Goal: Communication & Community: Answer question/provide support

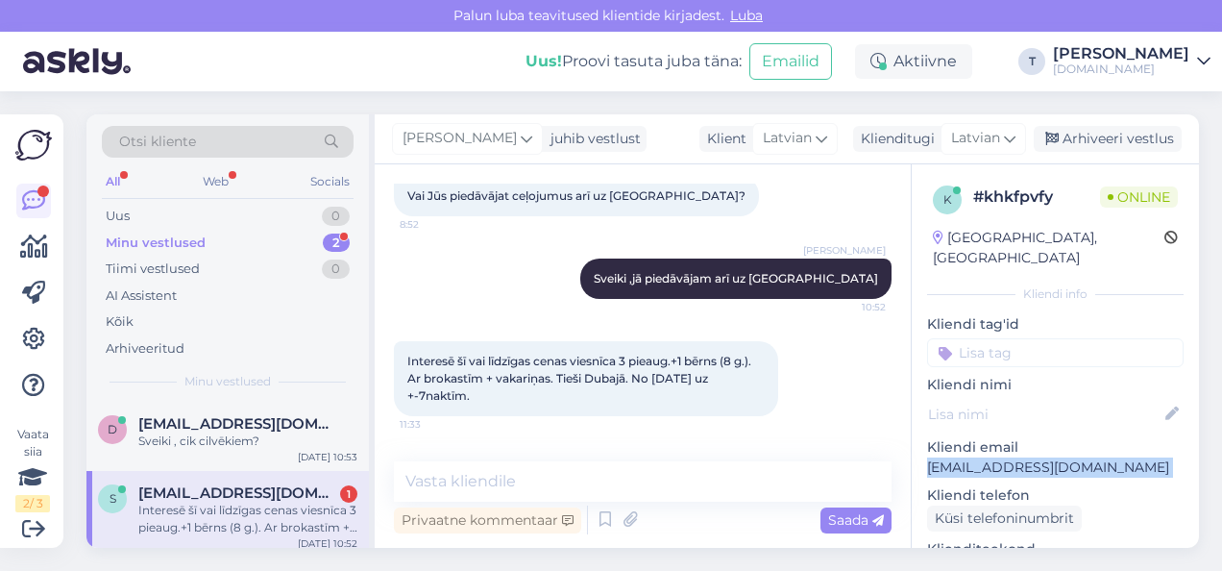
scroll to position [882, 0]
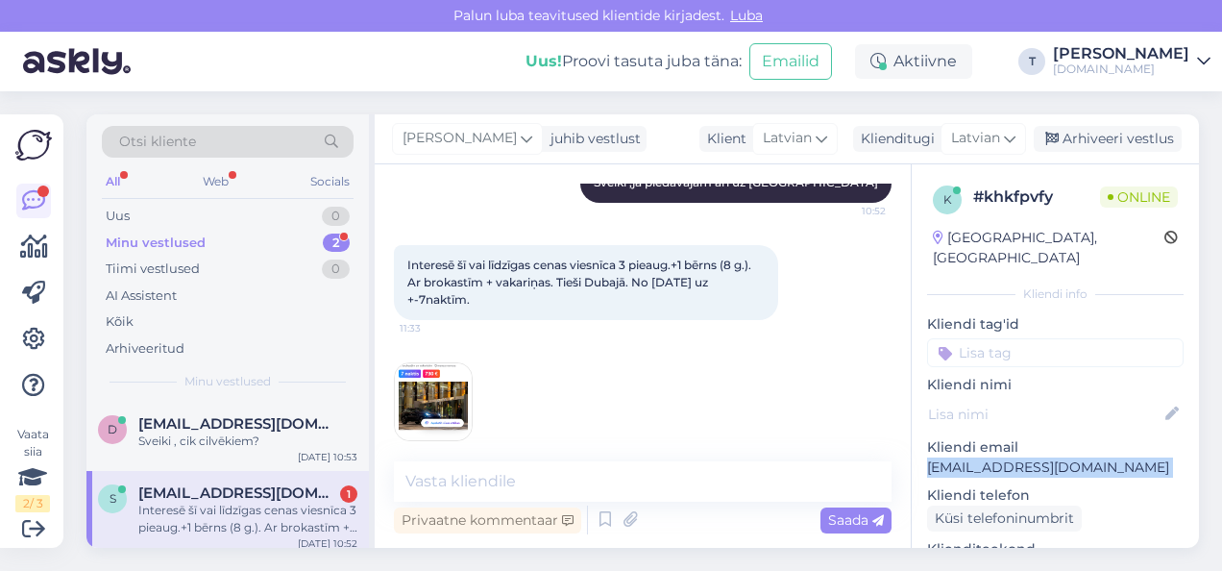
click at [419, 367] on img at bounding box center [433, 401] width 77 height 77
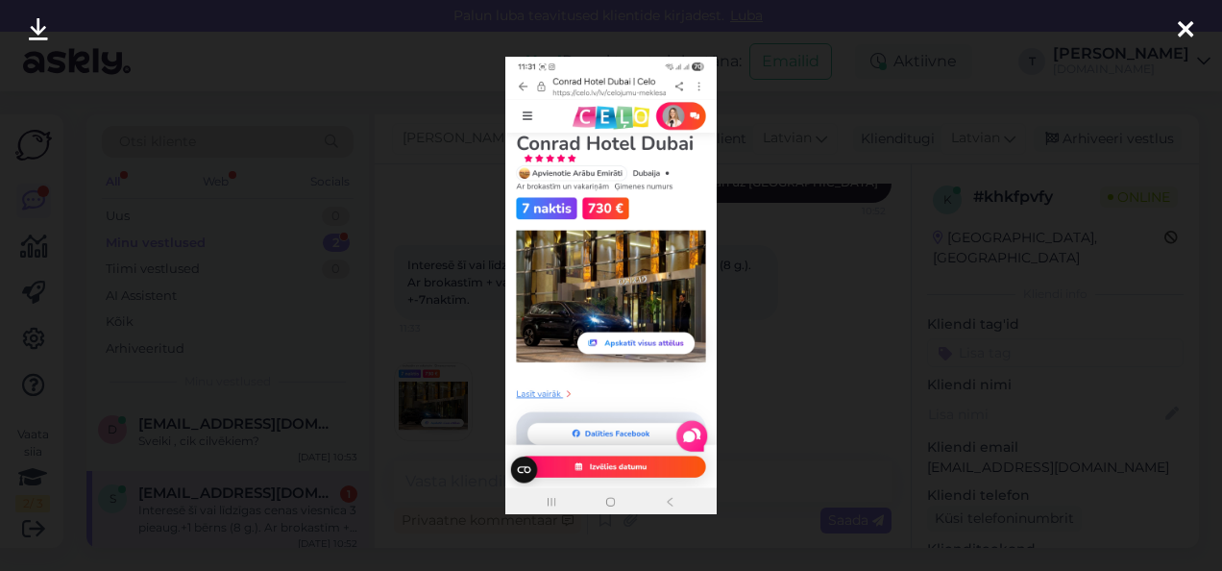
click at [1195, 28] on div at bounding box center [1185, 30] width 38 height 61
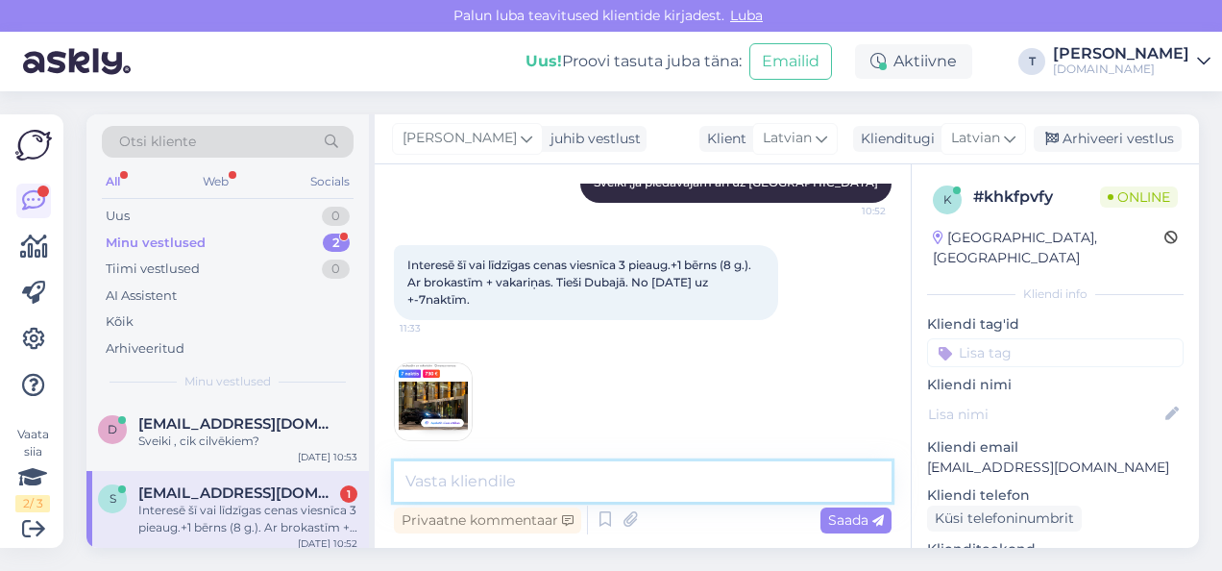
click at [528, 475] on textarea at bounding box center [643, 481] width 498 height 40
type textarea "щ"
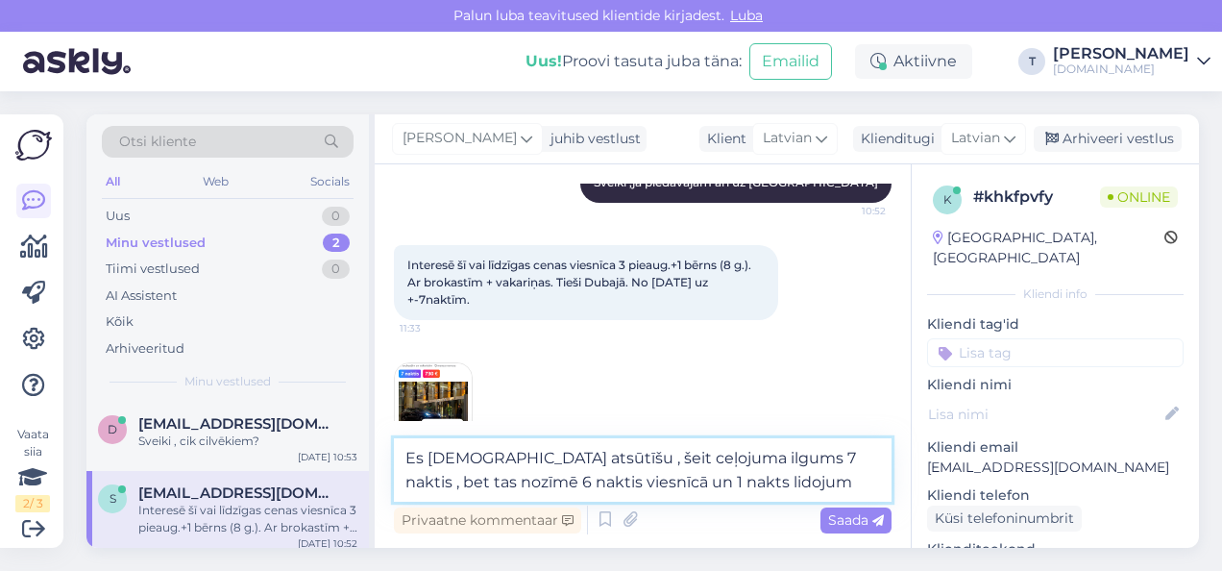
type textarea "Es [DEMOGRAPHIC_DATA] atsūtīšu , šeit ceļojuma ilgums 7 naktis , bet tas nozīmē…"
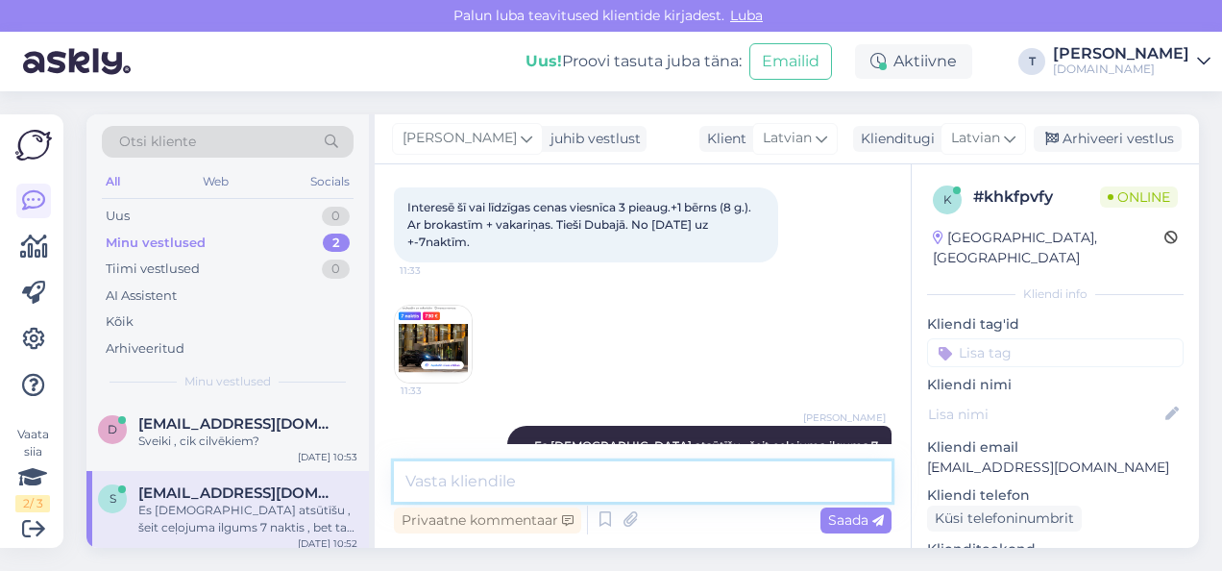
scroll to position [982, 0]
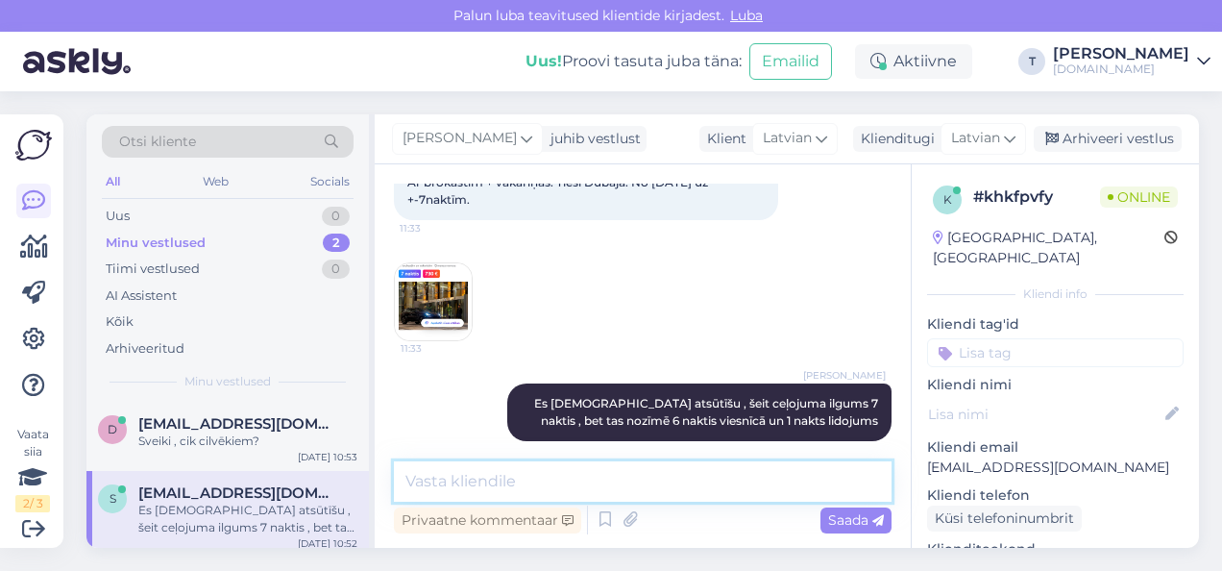
click at [502, 477] on textarea at bounding box center [643, 481] width 498 height 40
type textarea "16/12 derēs? jo vislētāk ir 16.12"
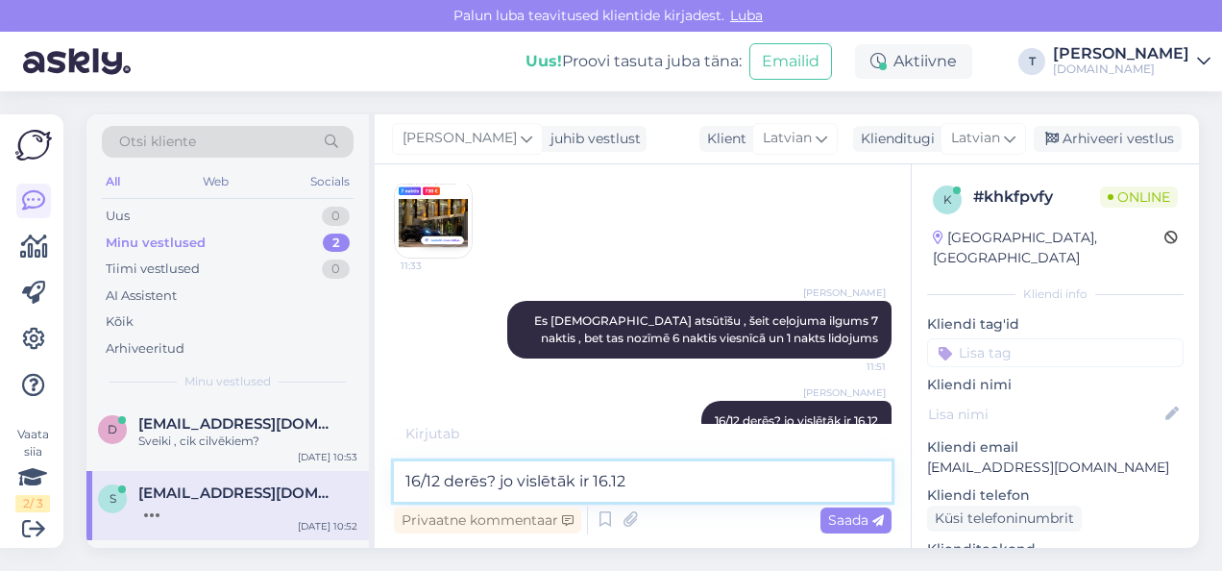
scroll to position [1147, 0]
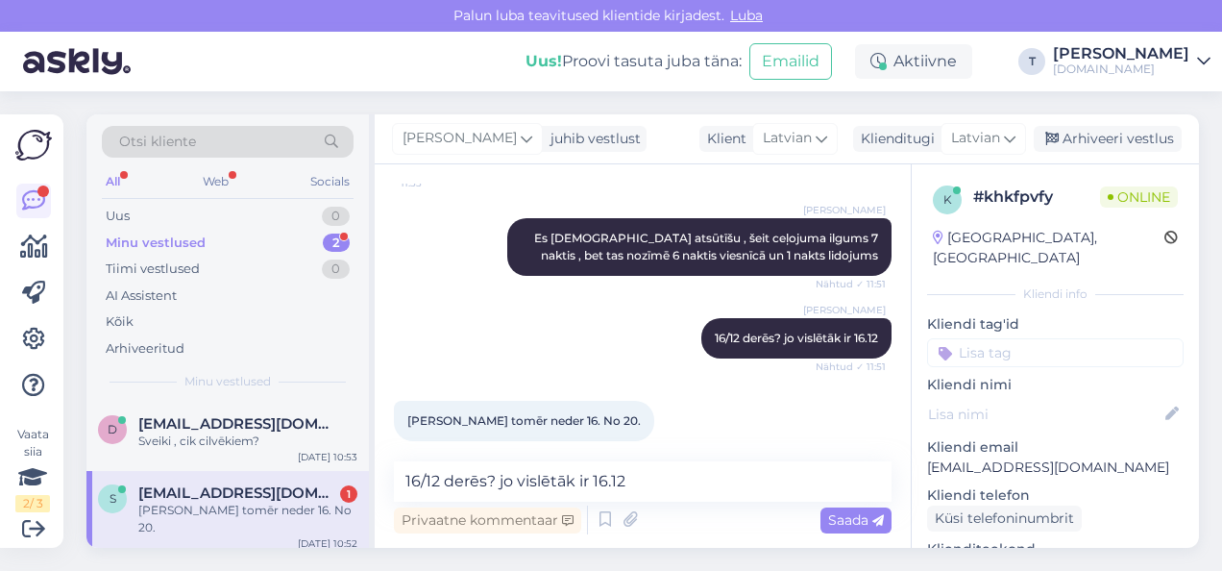
click at [463, 462] on div "Vestlus algas [DATE] Sveicināti! Ierakstīju Jūsu meklētājā man interesējošos da…" at bounding box center [643, 355] width 536 height 383
click at [461, 472] on textarea "16/12 derēs? jo vislētāk ir 16.12" at bounding box center [643, 481] width 498 height 40
click at [444, 478] on textarea "16/12 derēs? jo vislētāk ir 16.12" at bounding box center [643, 481] width 498 height 40
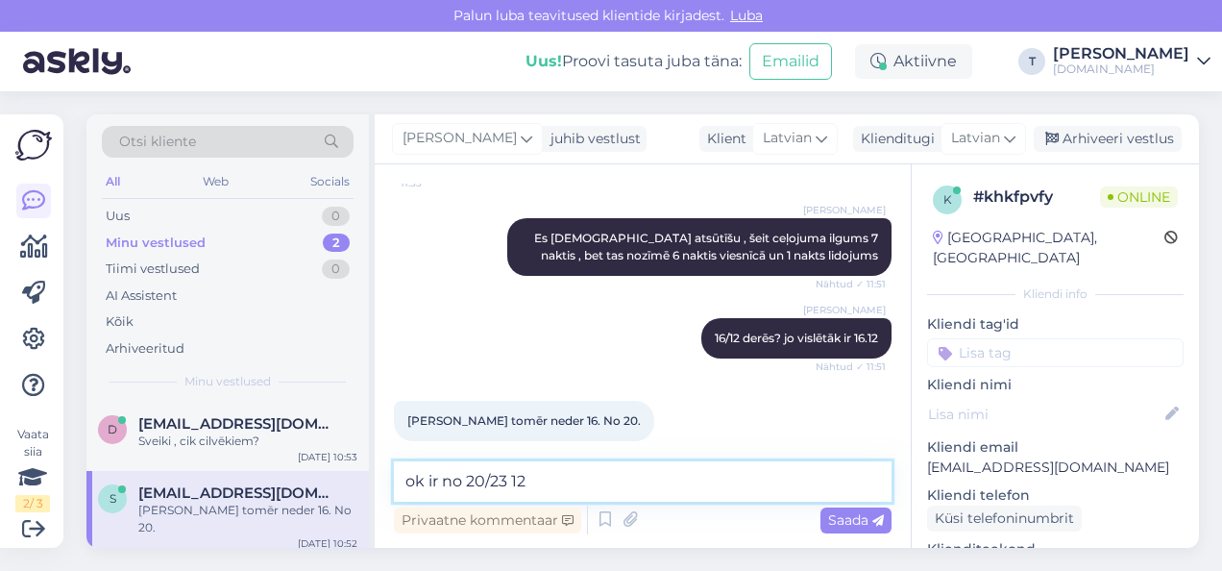
click at [480, 479] on textarea "ok ir no 20/23 12" at bounding box center [643, 481] width 498 height 40
click at [572, 478] on textarea "ok ir no 20.12 /23 12" at bounding box center [643, 481] width 498 height 40
type textarea "ok ir no 20.12 /23 12 atsūtīšu Jums uz epastu?"
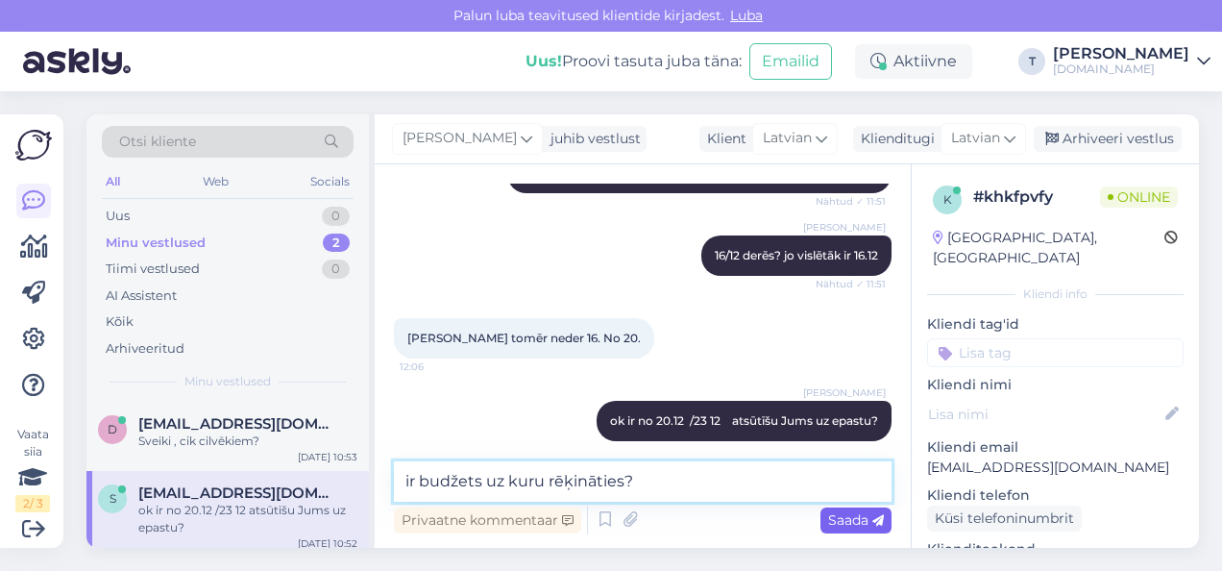
type textarea "ir budžets uz kuru rēķināties?"
click at [851, 521] on span "Saada" at bounding box center [856, 519] width 56 height 17
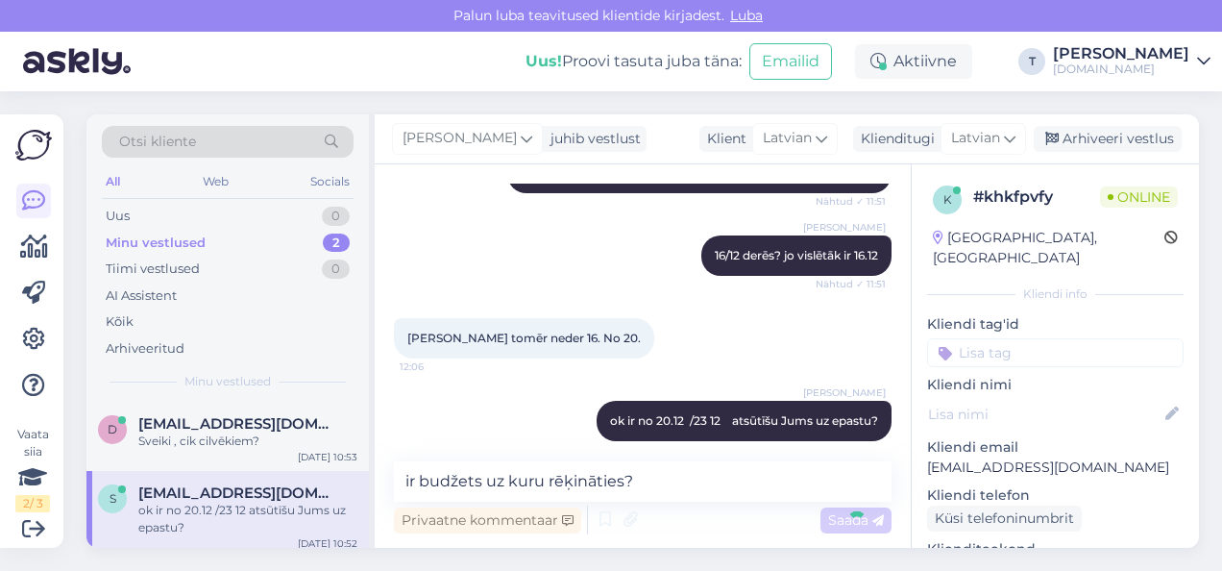
scroll to position [1312, 0]
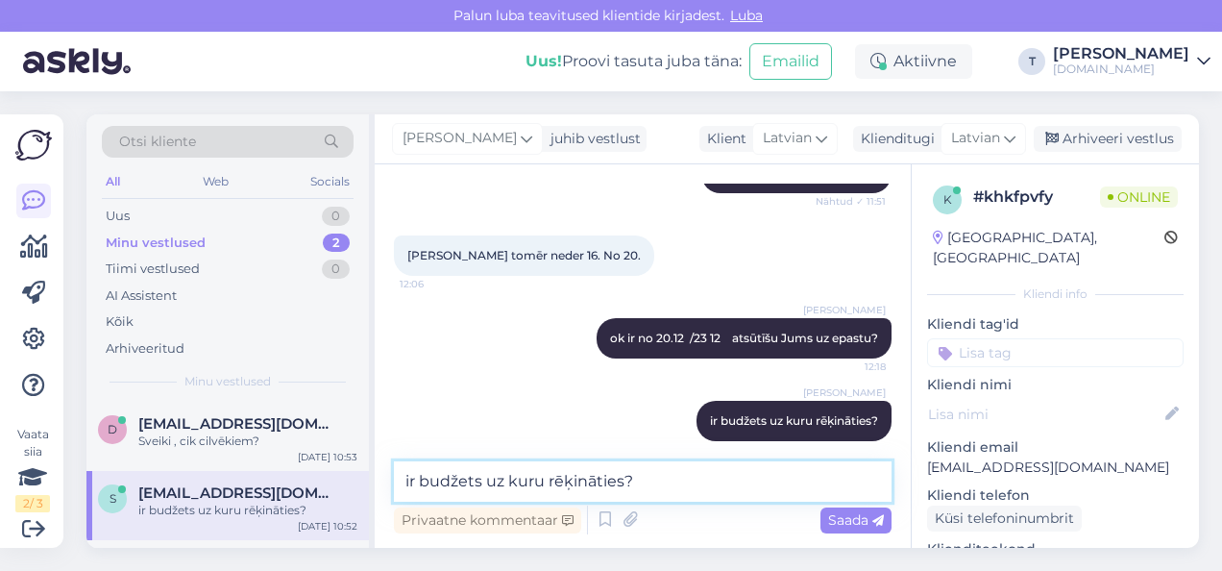
click at [739, 480] on textarea "ir budžets uz kuru rēķināties?" at bounding box center [643, 481] width 498 height 40
type textarea "no un līdz?"
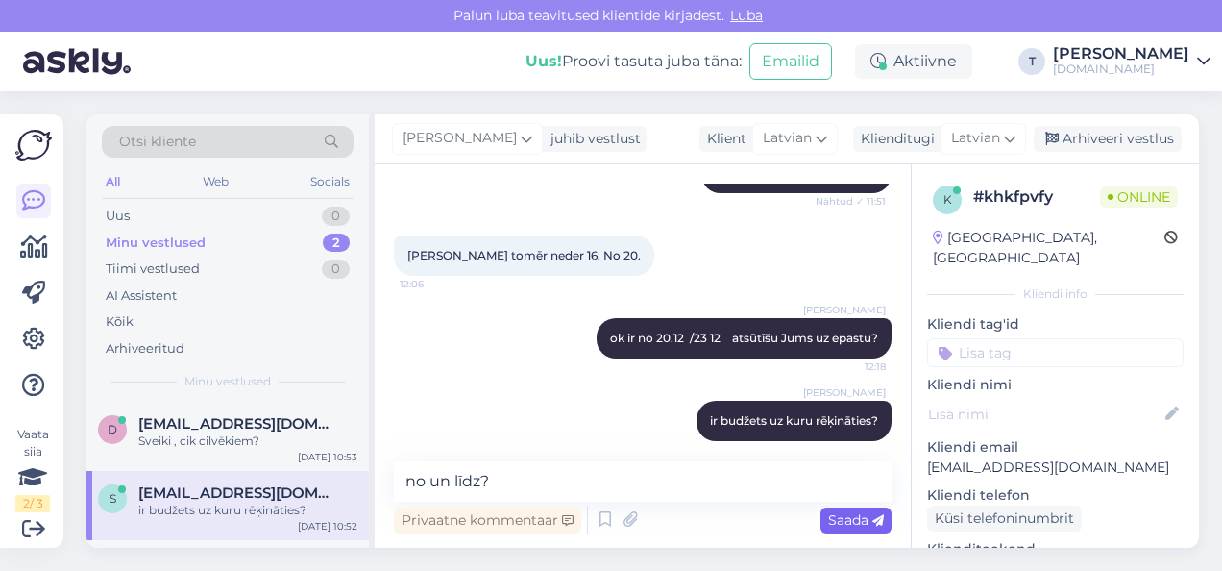
click at [855, 522] on span "Saada" at bounding box center [856, 519] width 56 height 17
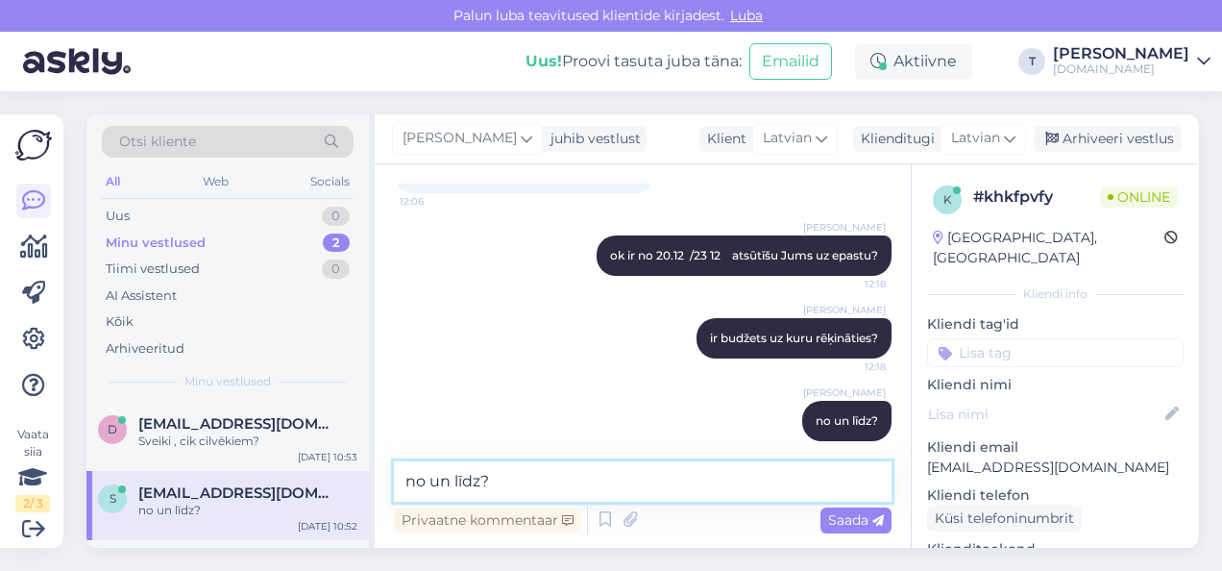
click at [686, 467] on textarea "no un līdz?" at bounding box center [643, 481] width 498 height 40
type textarea "V"
